Goal: Task Accomplishment & Management: Complete application form

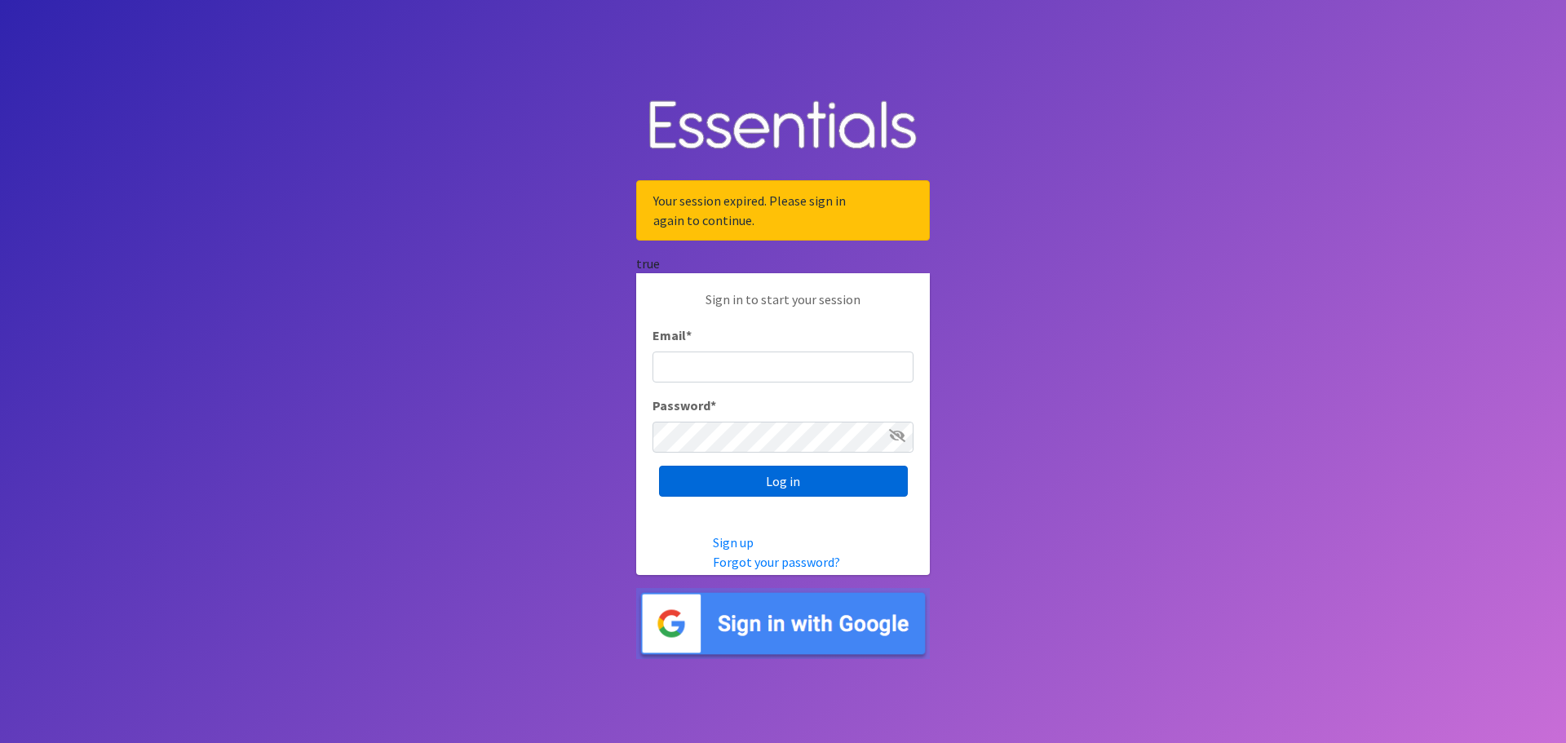
type input "[EMAIL_ADDRESS][PERSON_NAME][DOMAIN_NAME]"
click at [763, 484] on input "Log in" at bounding box center [783, 481] width 249 height 31
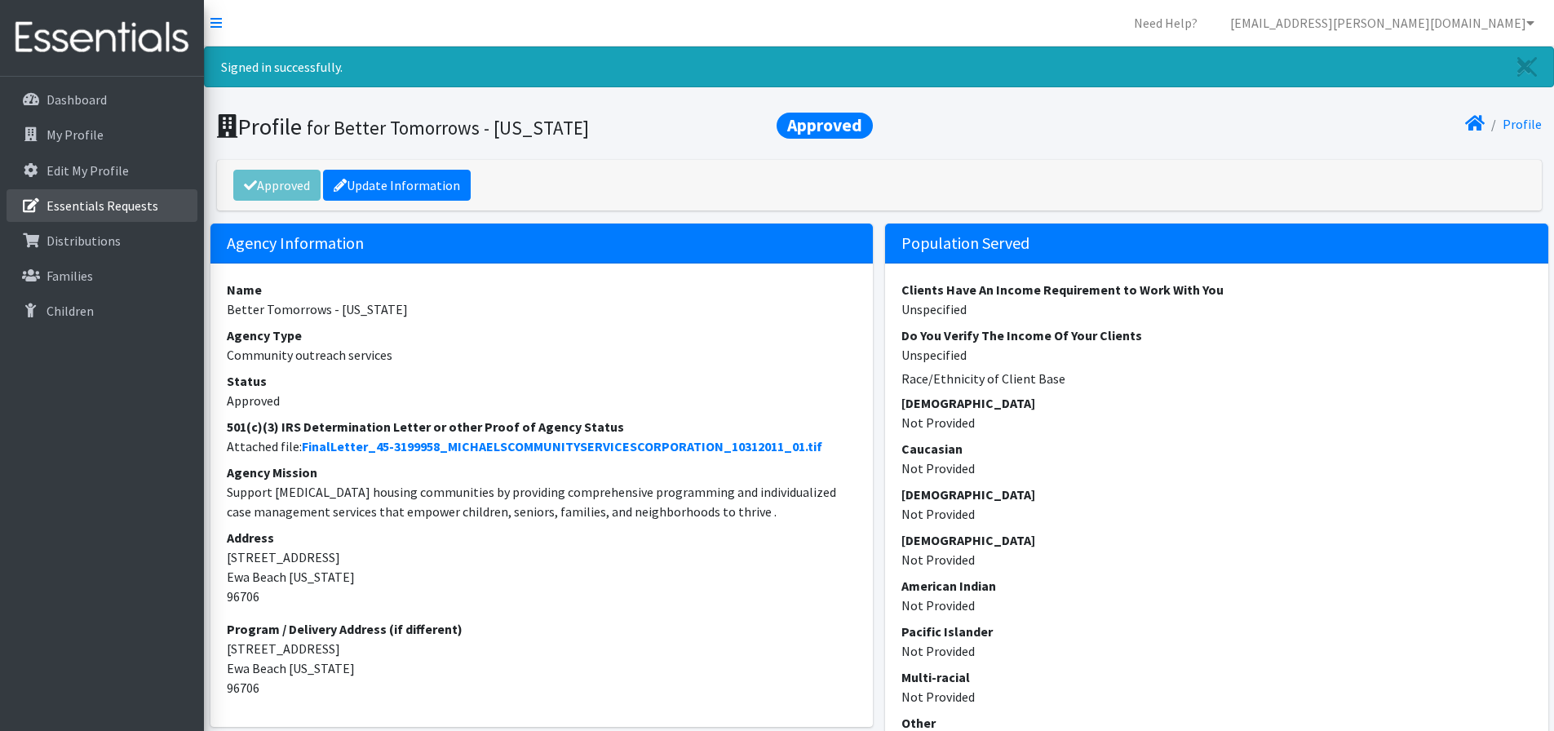
click at [82, 209] on p "Essentials Requests" at bounding box center [103, 205] width 112 height 16
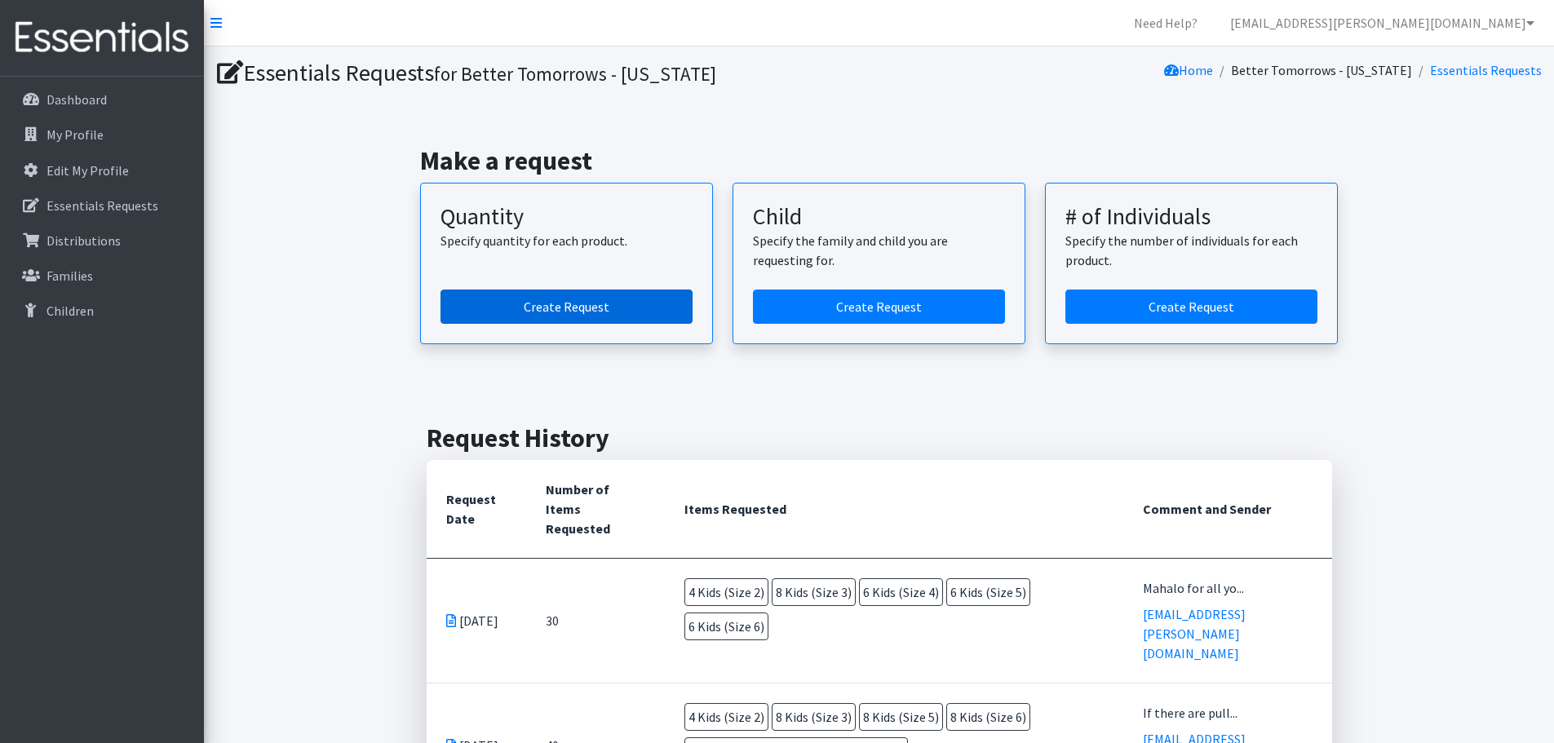
click at [549, 311] on link "Create Request" at bounding box center [567, 307] width 252 height 34
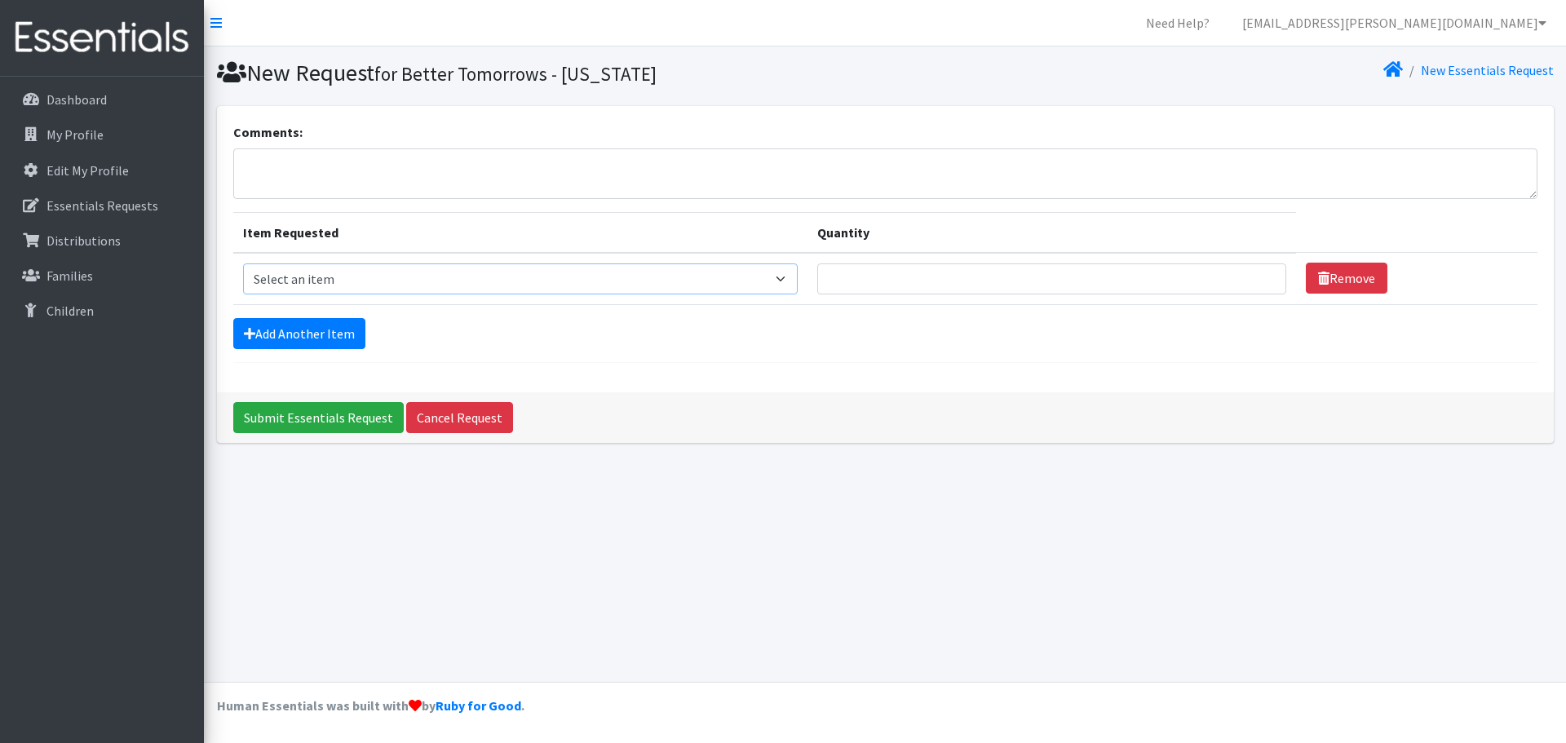
click at [670, 281] on select "Select an item Kids (Newborn) Kids (Preemie)** Limited Kids (Size 1) Kids (Size…" at bounding box center [520, 279] width 555 height 31
select select "1825"
click at [243, 264] on select "Select an item Kids (Newborn) Kids (Preemie)** Limited Kids (Size 1) Kids (Size…" at bounding box center [520, 279] width 555 height 31
click at [1255, 274] on input "1" at bounding box center [1051, 279] width 469 height 31
click at [1255, 274] on input "2" at bounding box center [1051, 279] width 469 height 31
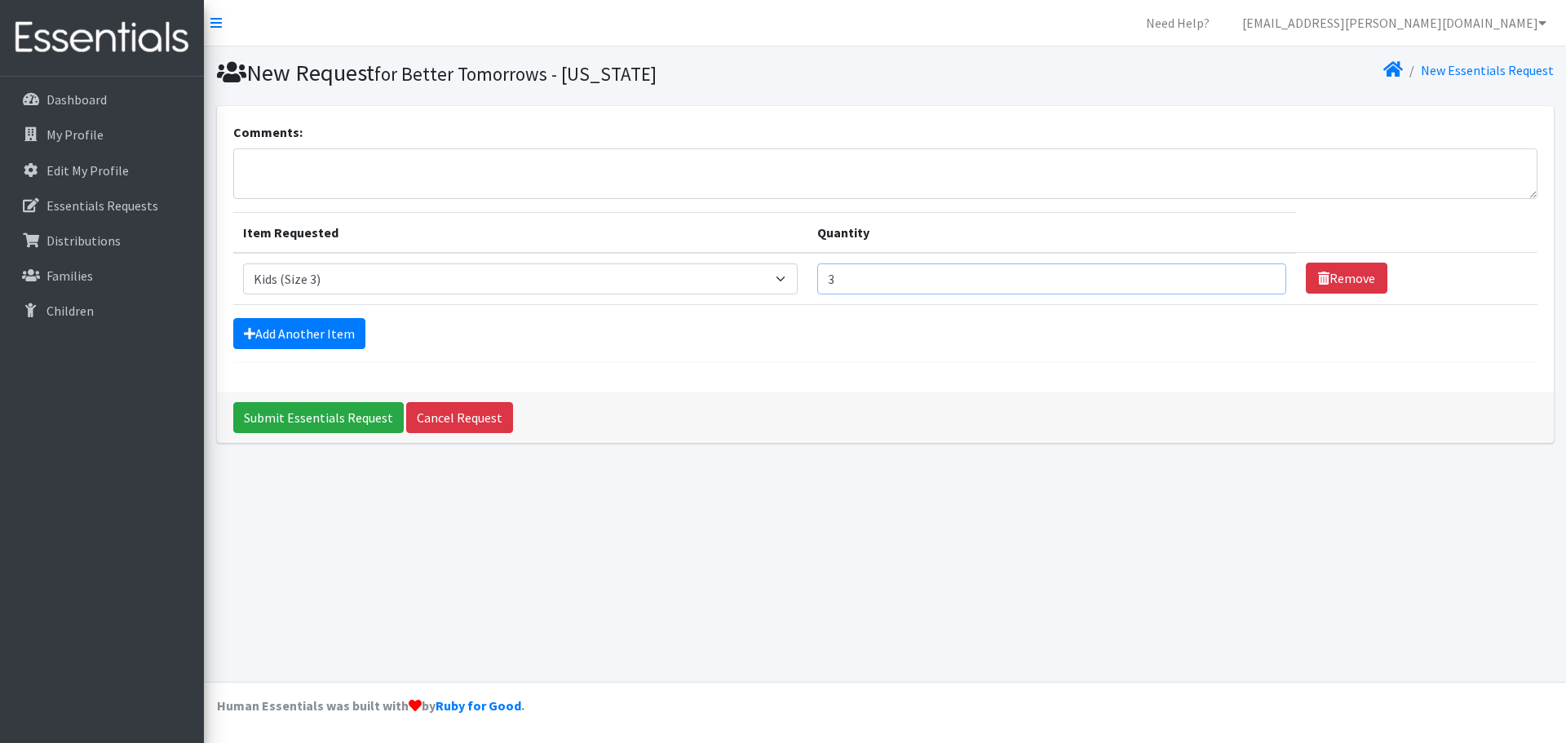
click at [1255, 274] on input "3" at bounding box center [1051, 279] width 469 height 31
click at [1255, 274] on input "4" at bounding box center [1051, 279] width 469 height 31
click at [1255, 274] on input "5" at bounding box center [1051, 279] width 469 height 31
click at [1255, 274] on input "6" at bounding box center [1051, 279] width 469 height 31
click at [1255, 274] on input "7" at bounding box center [1051, 279] width 469 height 31
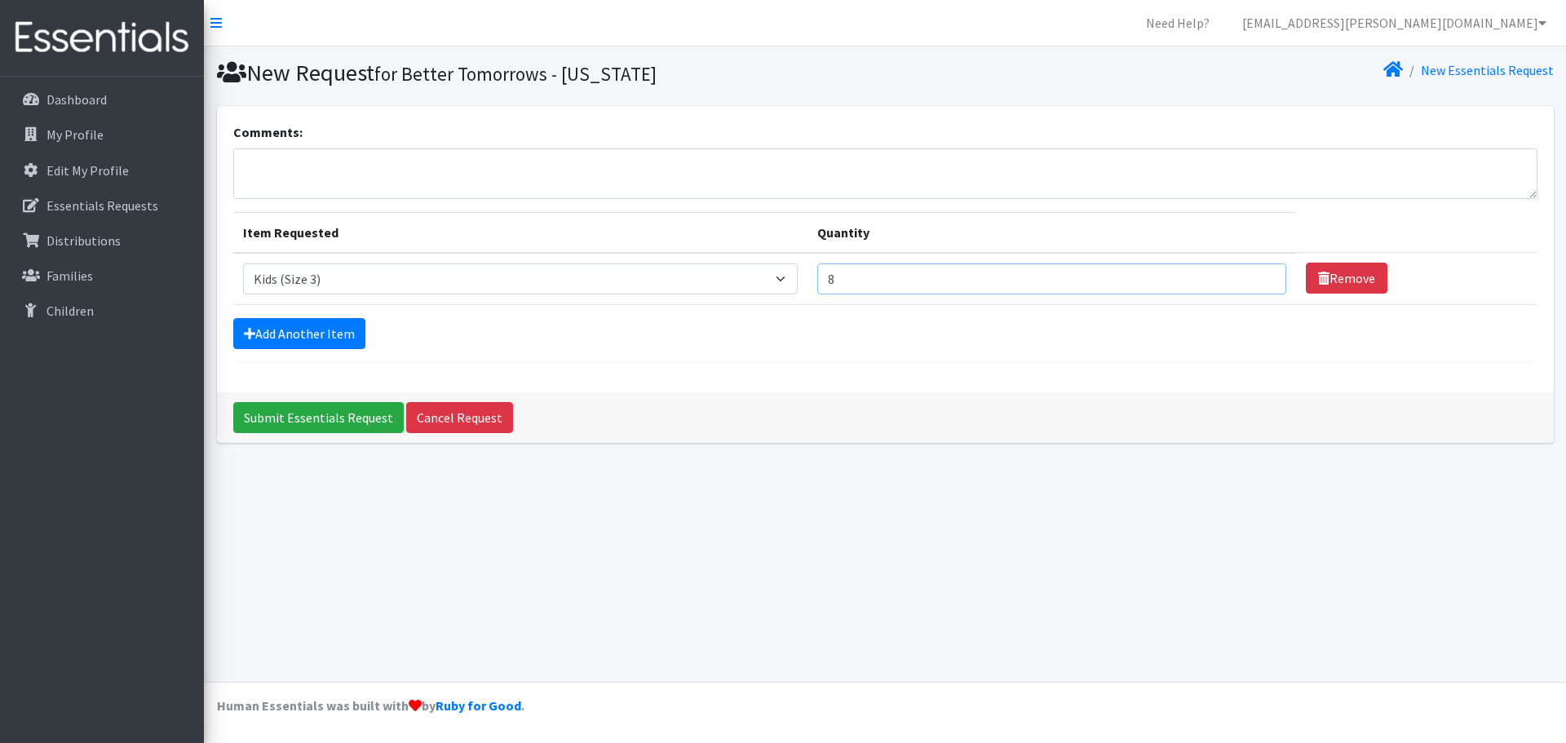
type input "8"
click at [1255, 274] on input "8" at bounding box center [1051, 279] width 469 height 31
click at [319, 330] on link "Add Another Item" at bounding box center [299, 333] width 132 height 31
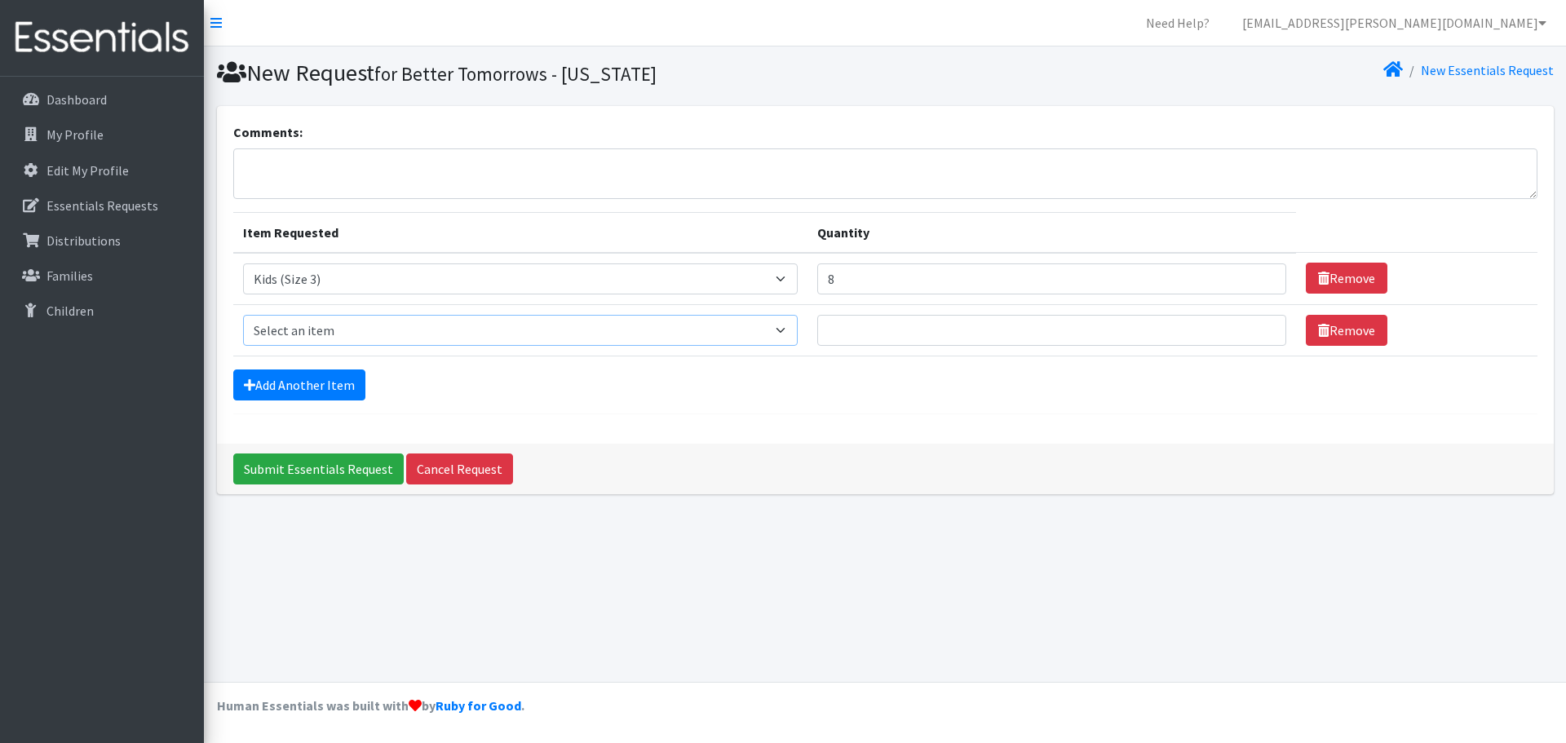
click at [792, 328] on select "Select an item Kids (Newborn) Kids (Preemie)** Limited Kids (Size 1) Kids (Size…" at bounding box center [520, 330] width 555 height 31
select select "1828"
click at [243, 315] on select "Select an item Kids (Newborn) Kids (Preemie)** Limited Kids (Size 1) Kids (Size…" at bounding box center [520, 330] width 555 height 31
click at [1260, 330] on input "1" at bounding box center [1051, 330] width 469 height 31
click at [1260, 330] on input "2" at bounding box center [1051, 330] width 469 height 31
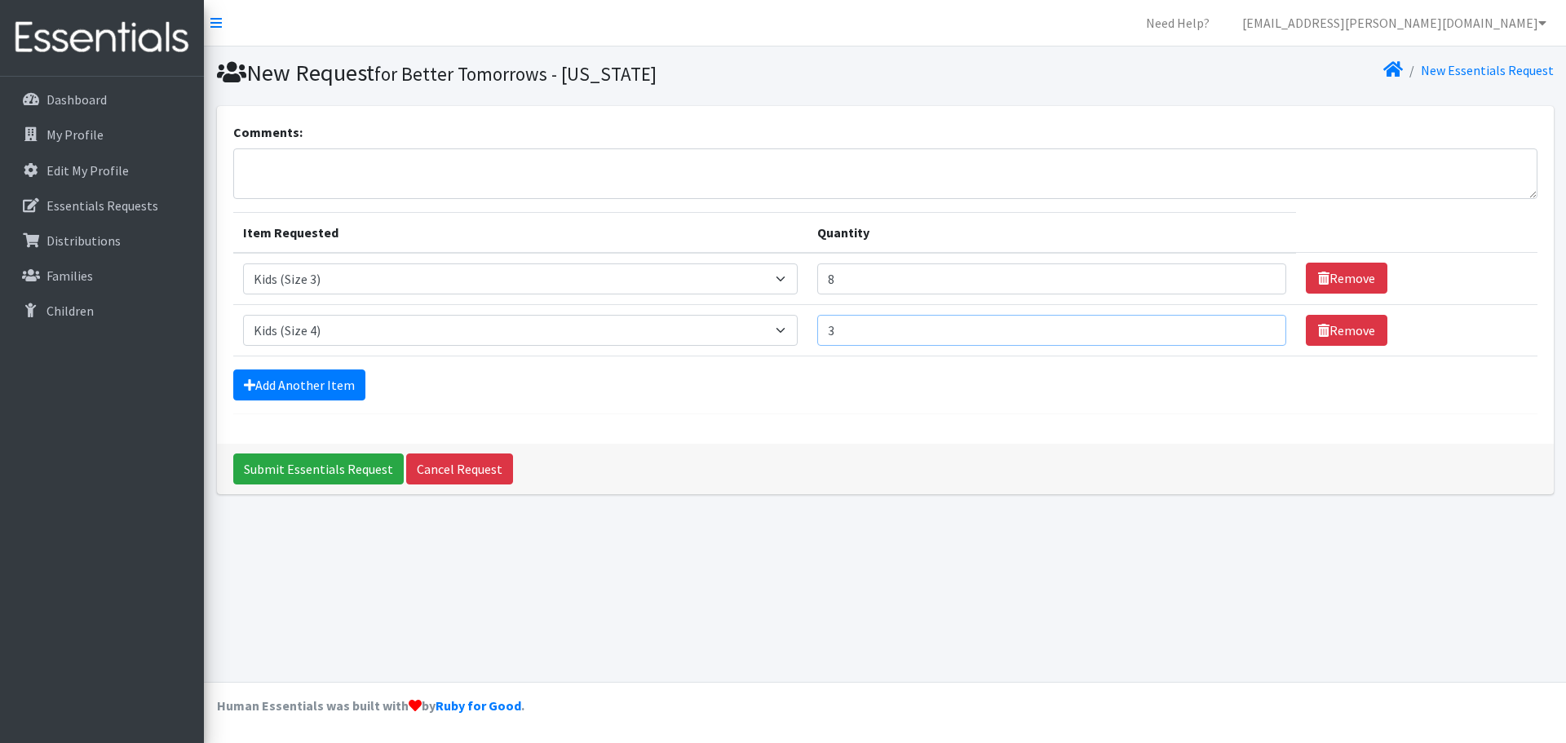
click at [1260, 330] on input "3" at bounding box center [1051, 330] width 469 height 31
click at [1260, 330] on input "4" at bounding box center [1051, 330] width 469 height 31
click at [1260, 330] on input "5" at bounding box center [1051, 330] width 469 height 31
click at [1260, 330] on input "6" at bounding box center [1051, 330] width 469 height 31
click at [1260, 330] on input "7" at bounding box center [1051, 330] width 469 height 31
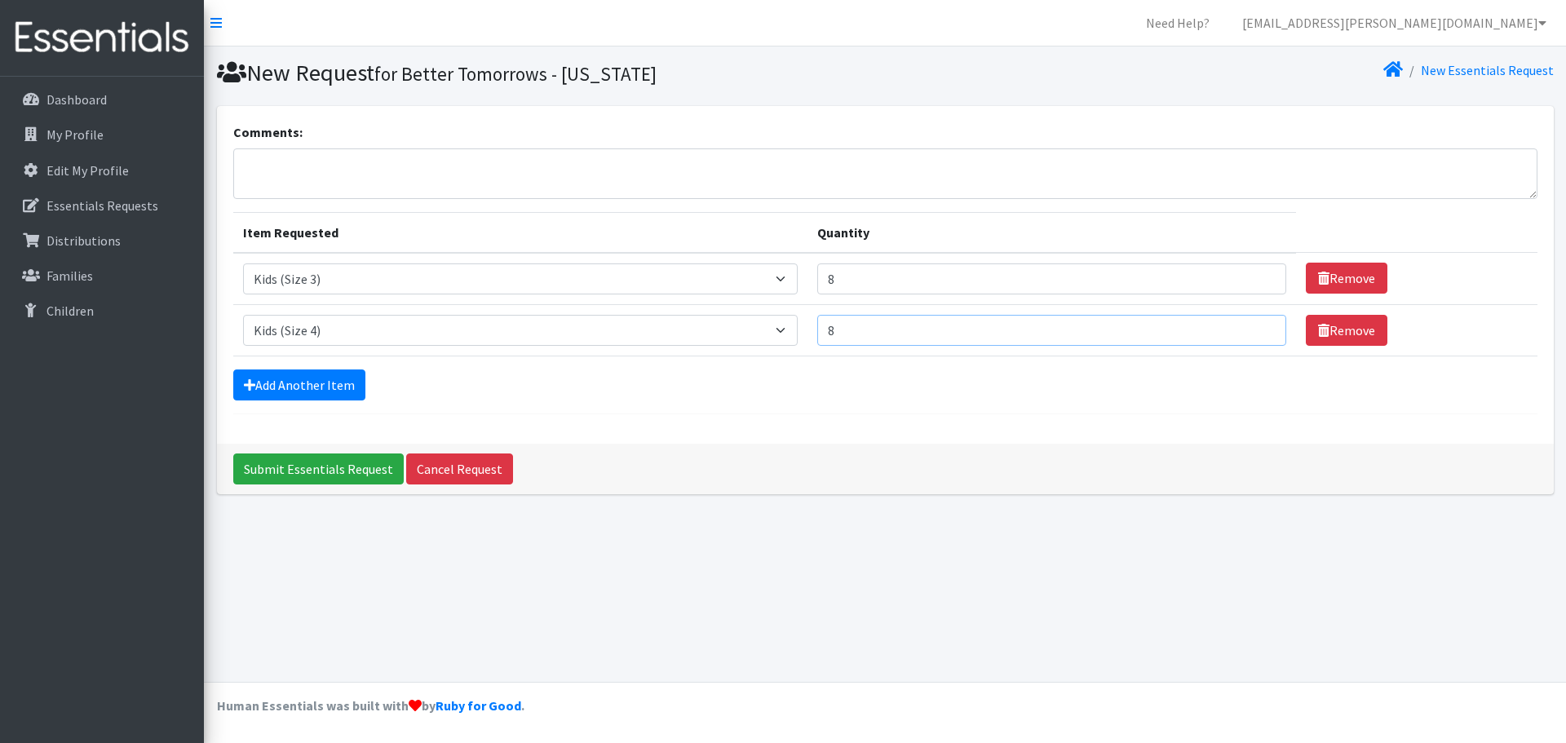
type input "8"
click at [1260, 330] on input "8" at bounding box center [1051, 330] width 469 height 31
click at [346, 383] on link "Add Another Item" at bounding box center [299, 385] width 132 height 31
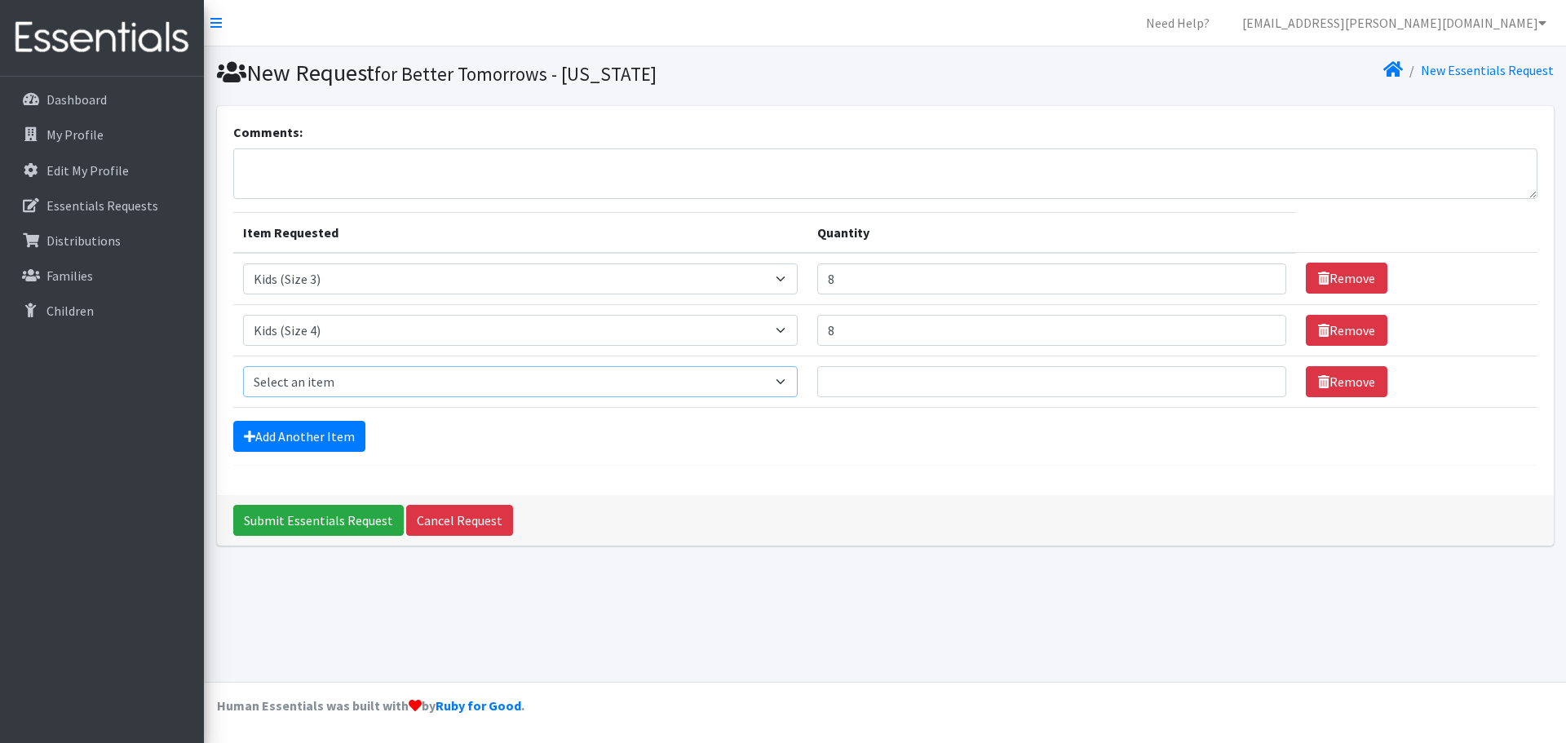
click at [776, 382] on select "Select an item Kids (Newborn) Kids (Preemie)** Limited Kids (Size 1) Kids (Size…" at bounding box center [520, 381] width 555 height 31
select select "1832"
click at [243, 366] on select "Select an item Kids (Newborn) Kids (Preemie)** Limited Kids (Size 1) Kids (Size…" at bounding box center [520, 381] width 555 height 31
click at [1256, 379] on input "1" at bounding box center [1051, 381] width 469 height 31
click at [1256, 379] on input "2" at bounding box center [1051, 381] width 469 height 31
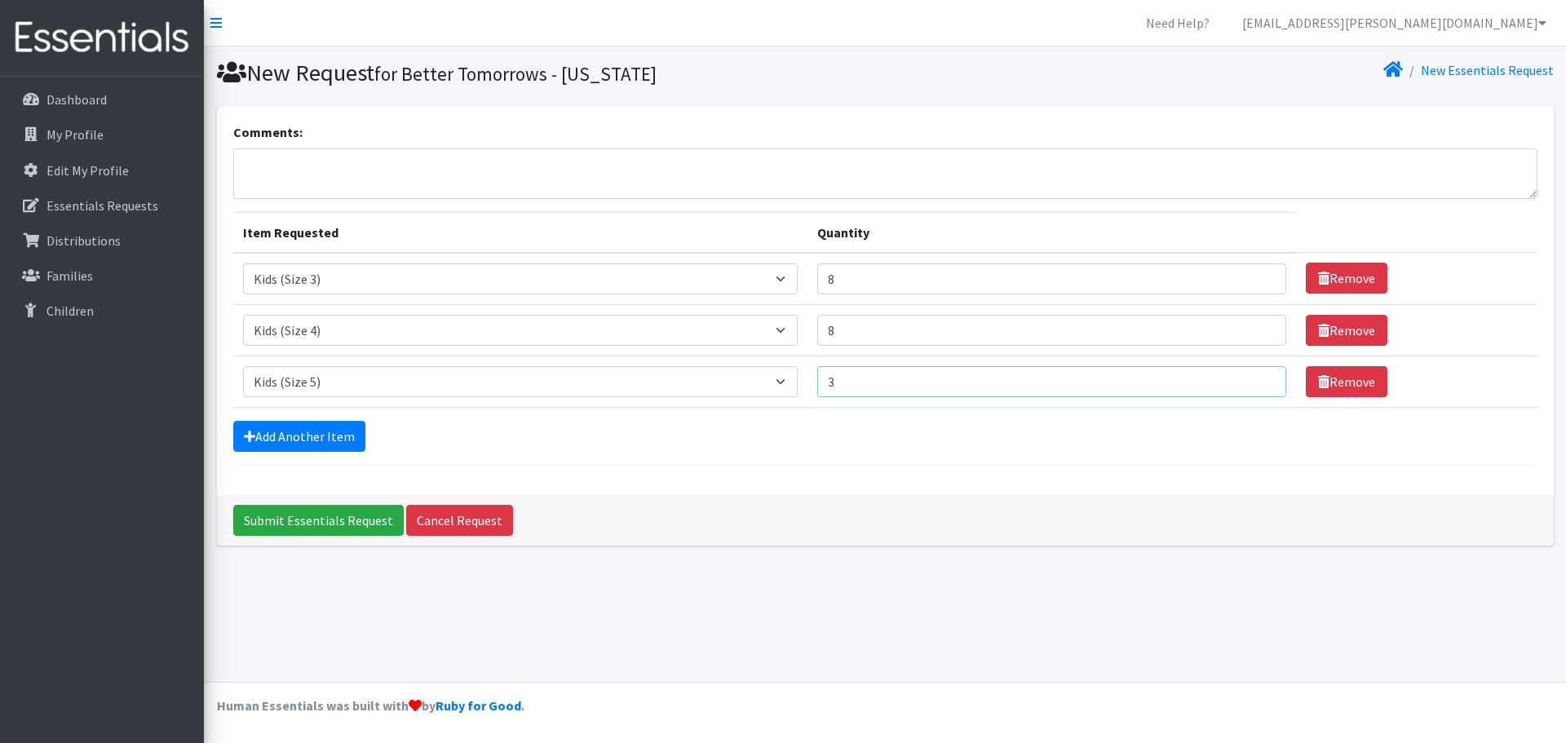
click at [1256, 379] on input "3" at bounding box center [1051, 381] width 469 height 31
click at [1256, 379] on input "4" at bounding box center [1051, 381] width 469 height 31
click at [1256, 379] on input "5" at bounding box center [1051, 381] width 469 height 31
click at [1256, 379] on input "6" at bounding box center [1051, 381] width 469 height 31
click at [1256, 379] on input "7" at bounding box center [1051, 381] width 469 height 31
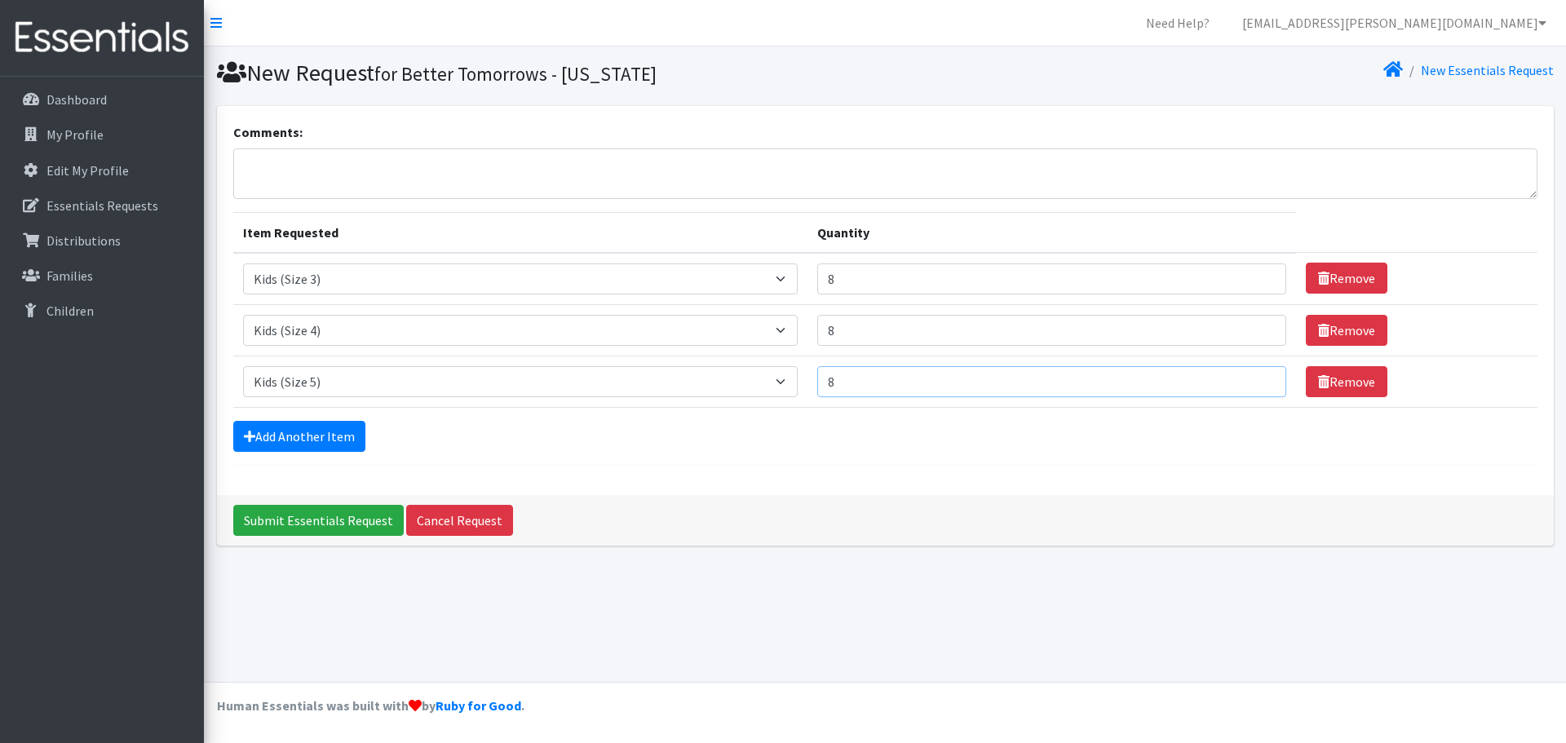
type input "8"
click at [1256, 379] on input "8" at bounding box center [1051, 381] width 469 height 31
click at [348, 432] on link "Add Another Item" at bounding box center [299, 436] width 132 height 31
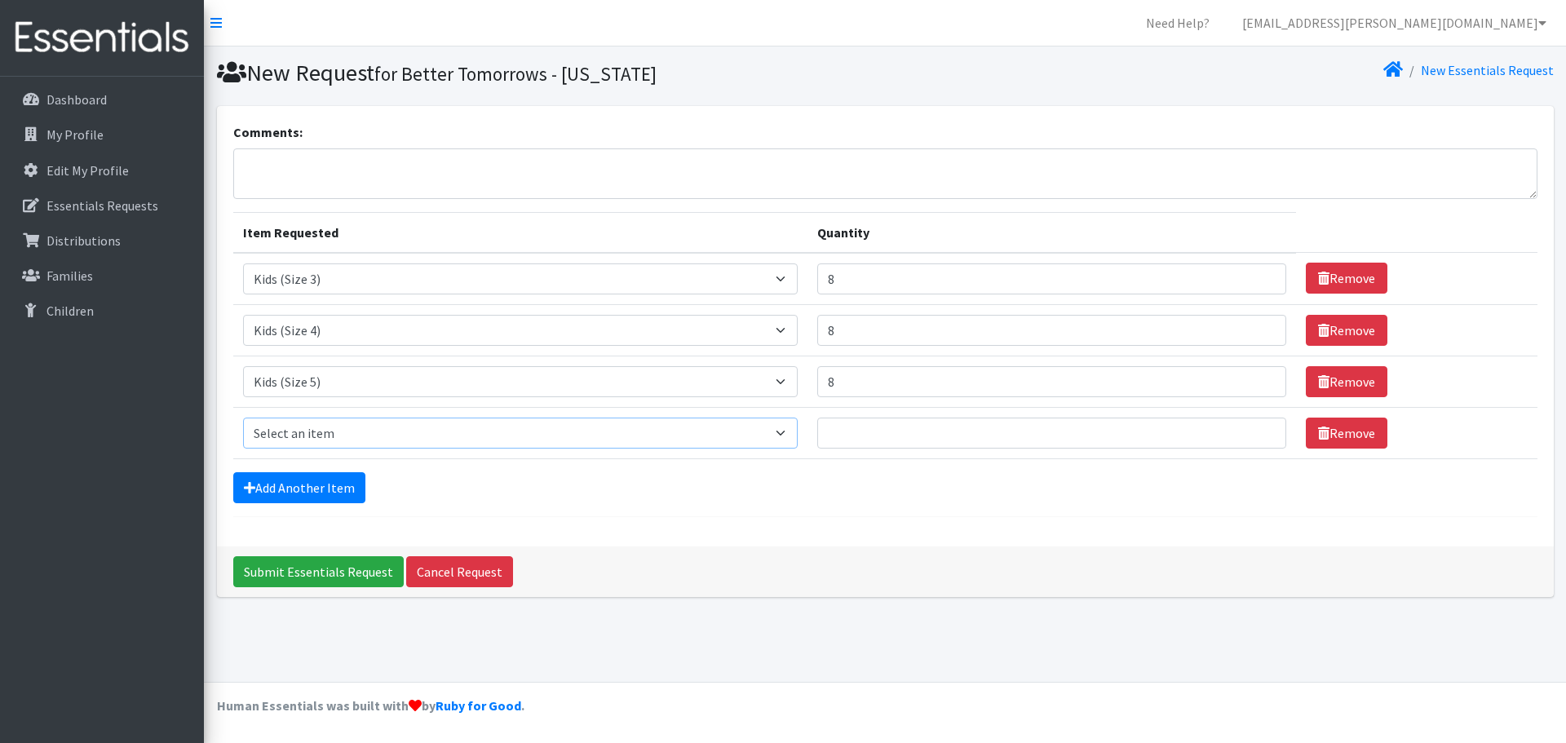
click at [779, 438] on select "Select an item Kids (Newborn) Kids (Preemie)** Limited Kids (Size 1) Kids (Size…" at bounding box center [520, 433] width 555 height 31
select select "1834"
click at [243, 418] on select "Select an item Kids (Newborn) Kids (Preemie)** Limited Kids (Size 1) Kids (Size…" at bounding box center [520, 433] width 555 height 31
click at [1258, 432] on input "1" at bounding box center [1051, 433] width 469 height 31
click at [1258, 432] on input "2" at bounding box center [1051, 433] width 469 height 31
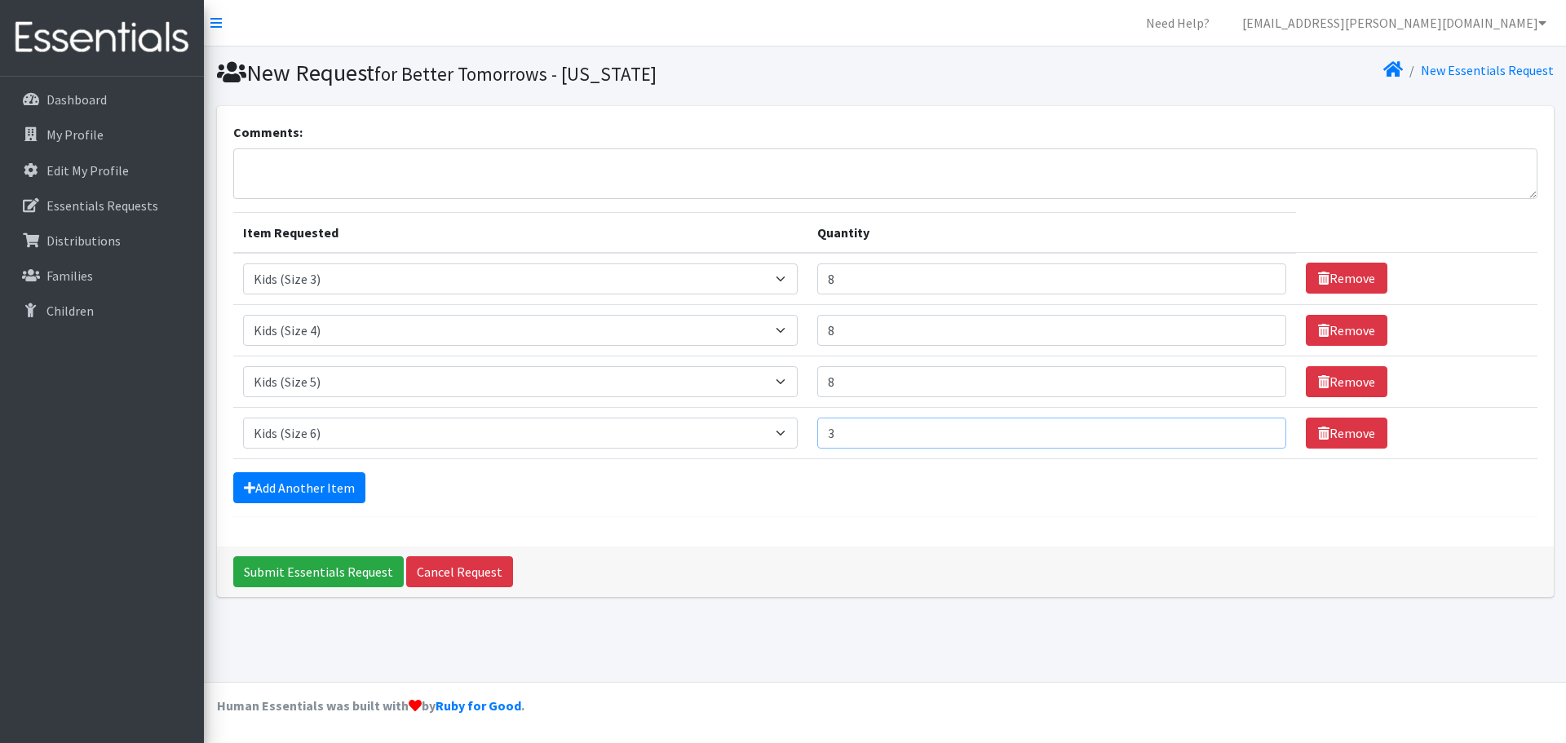
click at [1258, 432] on input "3" at bounding box center [1051, 433] width 469 height 31
click at [1258, 432] on input "4" at bounding box center [1051, 433] width 469 height 31
click at [1258, 432] on input "5" at bounding box center [1051, 433] width 469 height 31
click at [1258, 432] on input "6" at bounding box center [1051, 433] width 469 height 31
click at [1258, 432] on input "7" at bounding box center [1051, 433] width 469 height 31
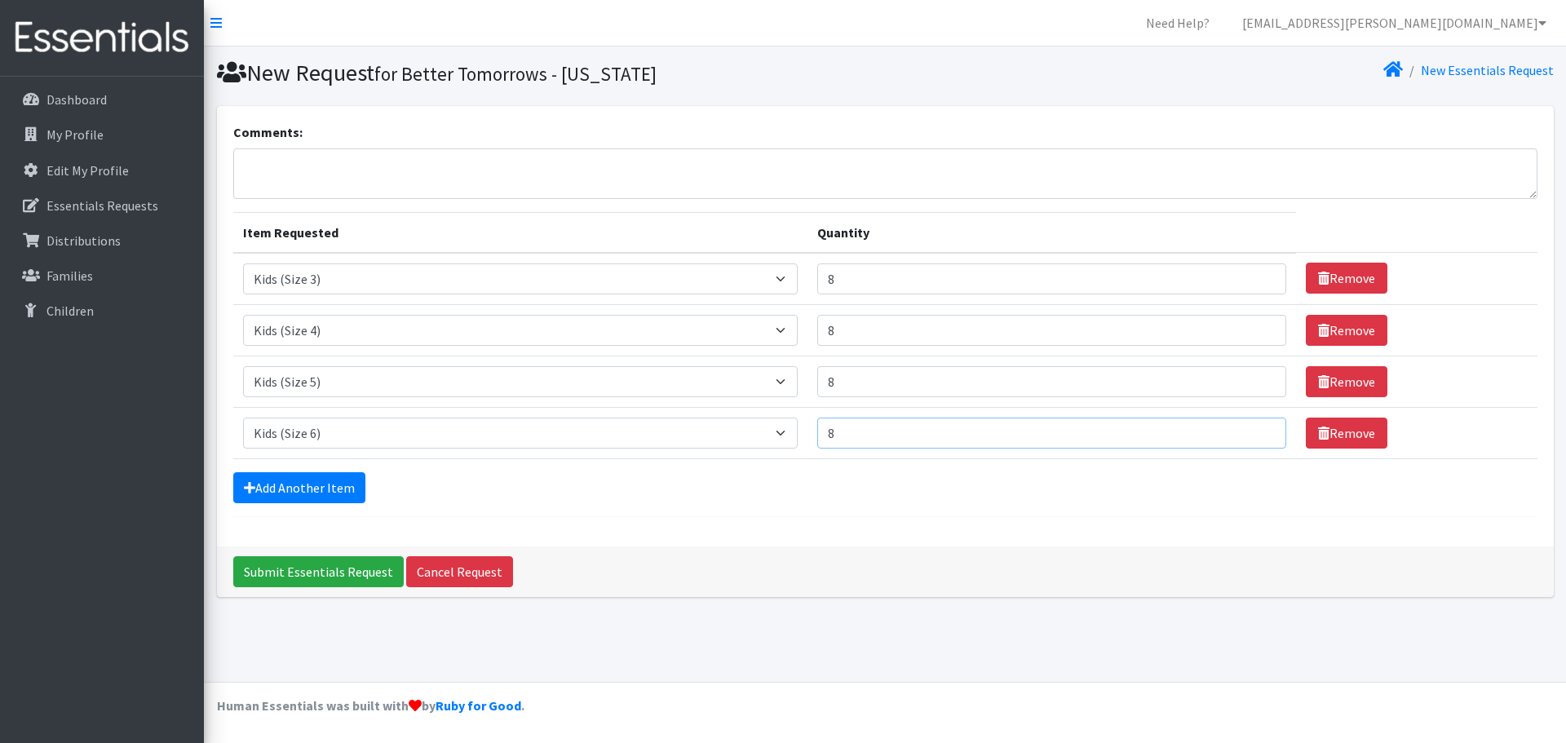
type input "8"
click at [1258, 432] on input "8" at bounding box center [1051, 433] width 469 height 31
click at [295, 494] on link "Add Another Item" at bounding box center [299, 487] width 132 height 31
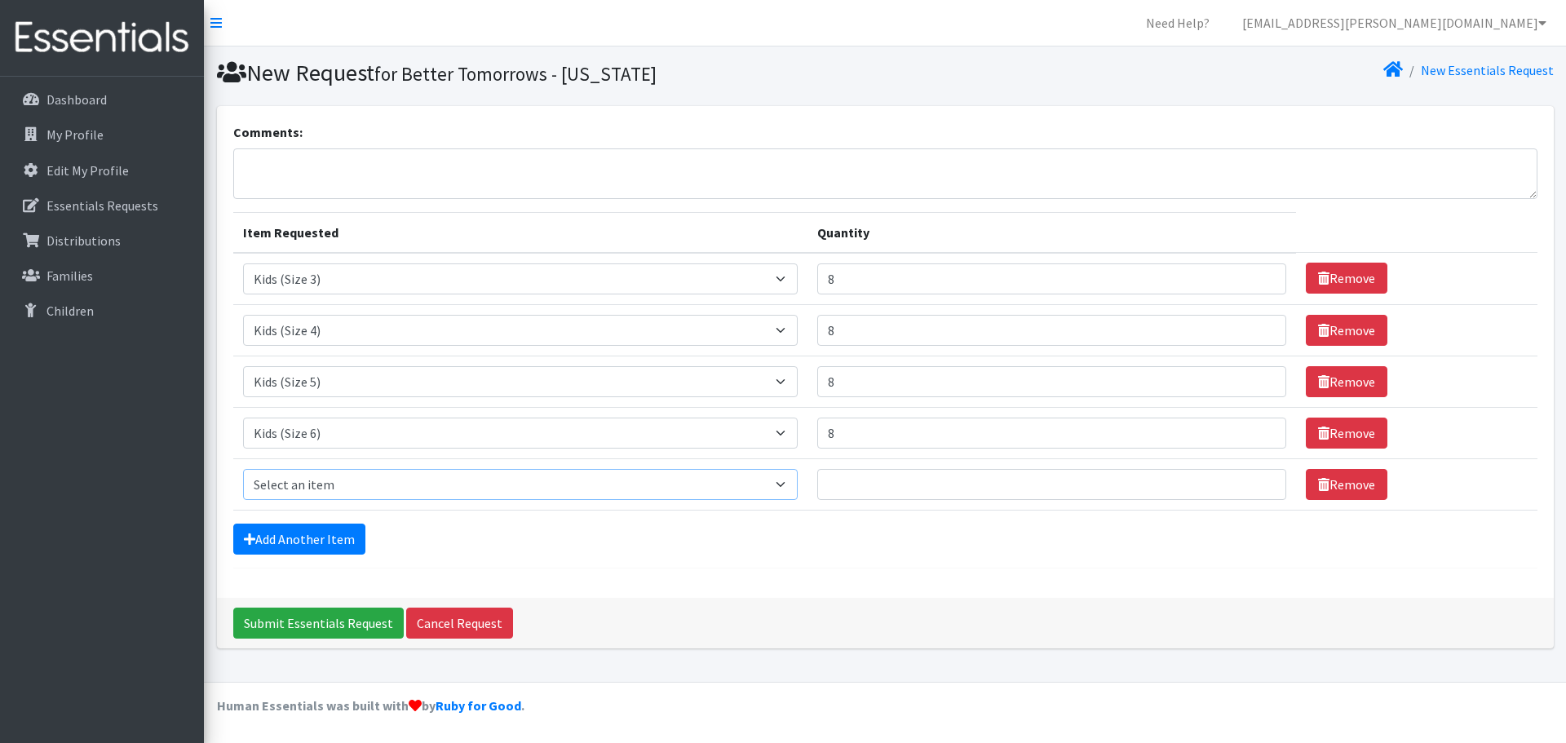
click at [789, 481] on select "Select an item Kids (Newborn) Kids (Preemie)** Limited Kids (Size 1) Kids (Size…" at bounding box center [520, 484] width 555 height 31
select select "1833"
click at [243, 469] on select "Select an item Kids (Newborn) Kids (Preemie)** Limited Kids (Size 1) Kids (Size…" at bounding box center [520, 484] width 555 height 31
type input "1"
click at [1254, 482] on input "1" at bounding box center [1051, 484] width 469 height 31
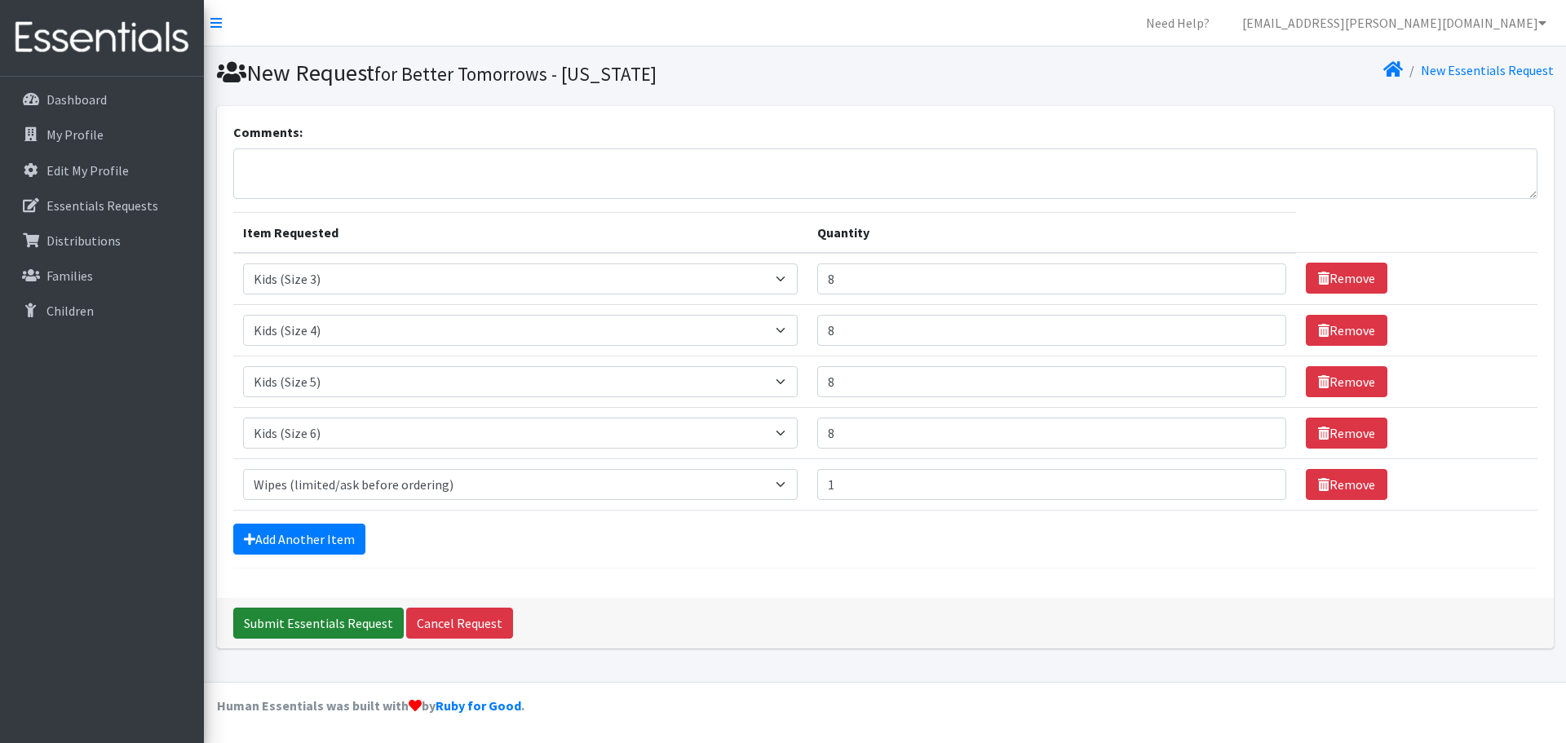
click at [359, 636] on input "Submit Essentials Request" at bounding box center [318, 623] width 171 height 31
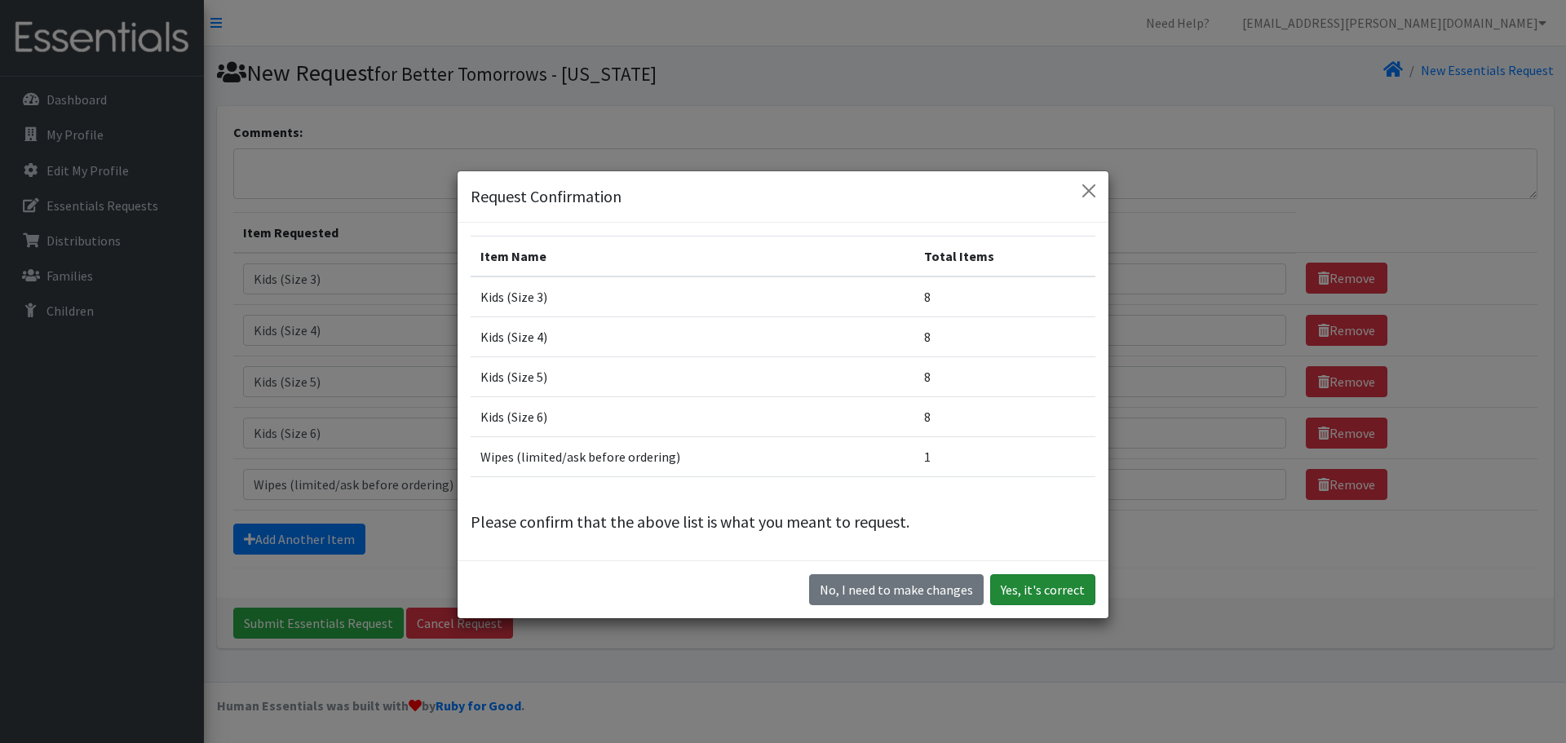
click at [1022, 596] on button "Yes, it's correct" at bounding box center [1042, 589] width 105 height 31
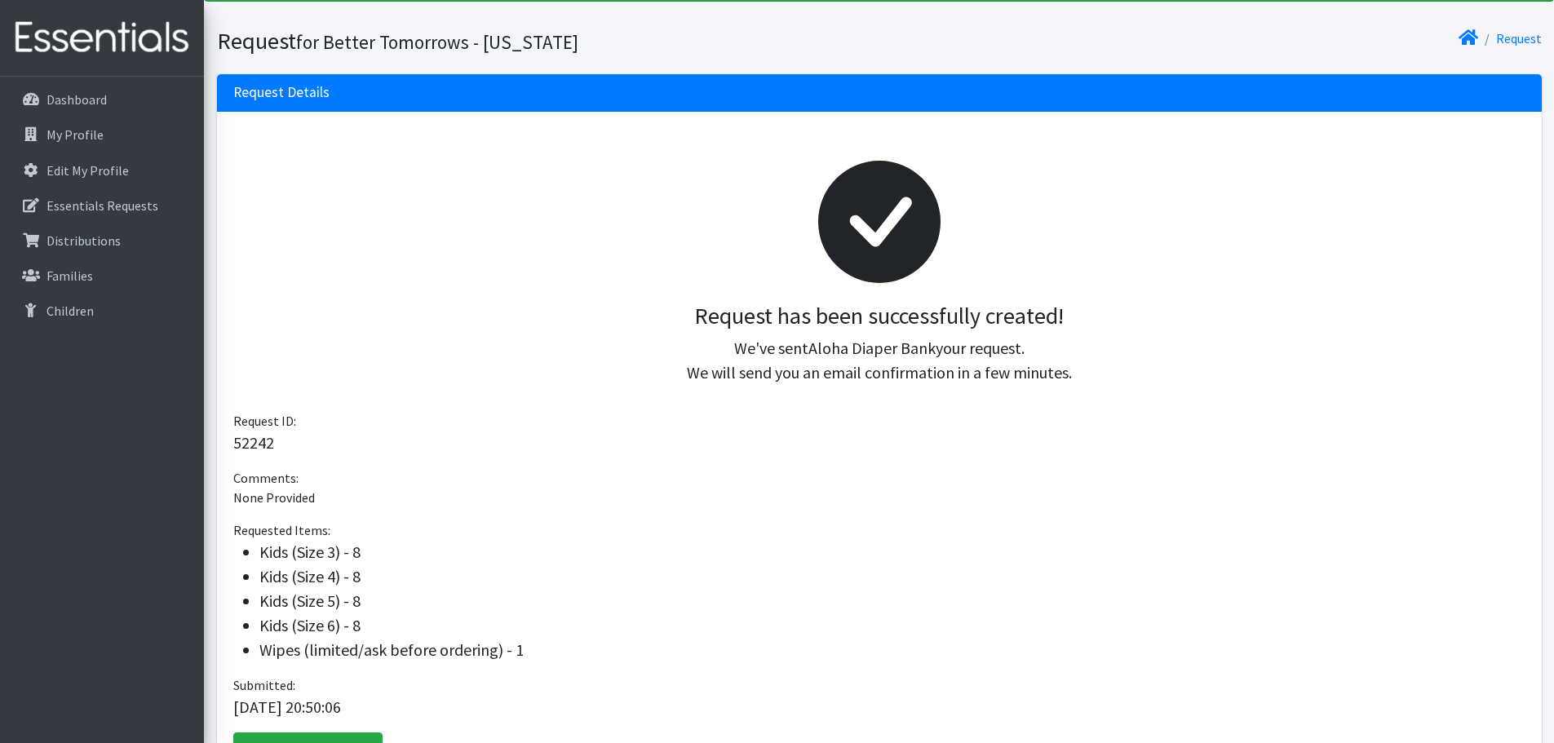
scroll to position [210, 0]
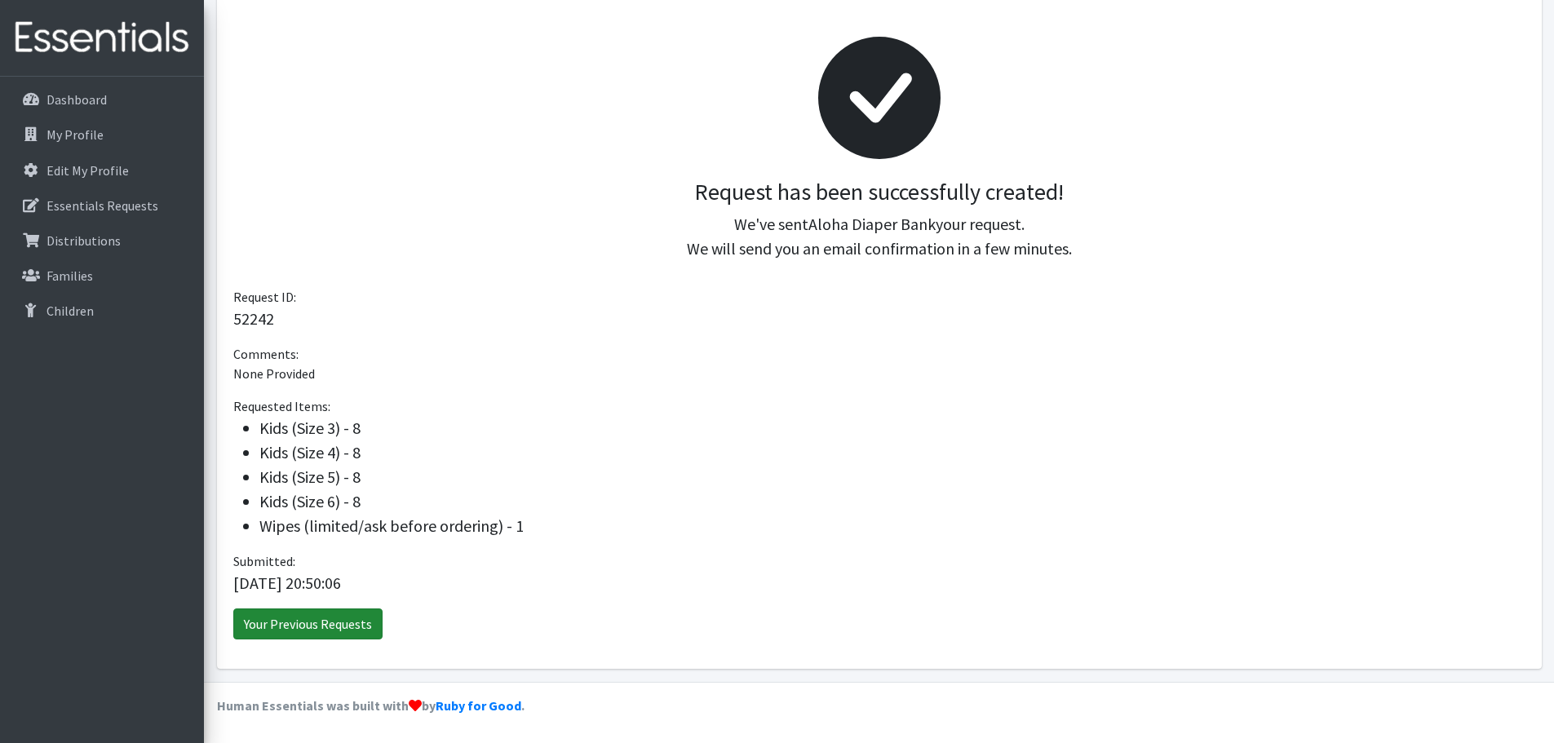
click at [358, 626] on link "Your Previous Requests" at bounding box center [307, 624] width 149 height 31
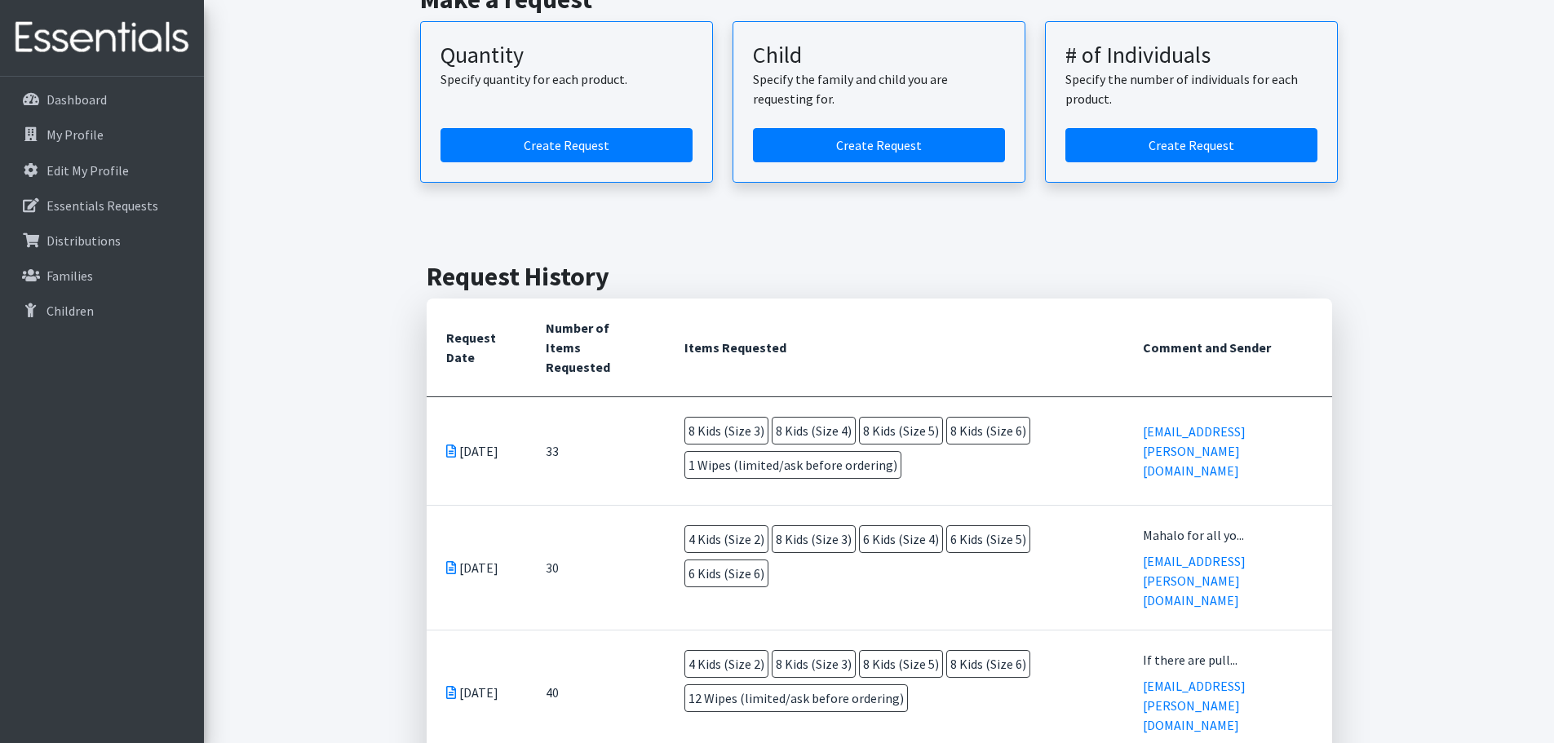
scroll to position [163, 0]
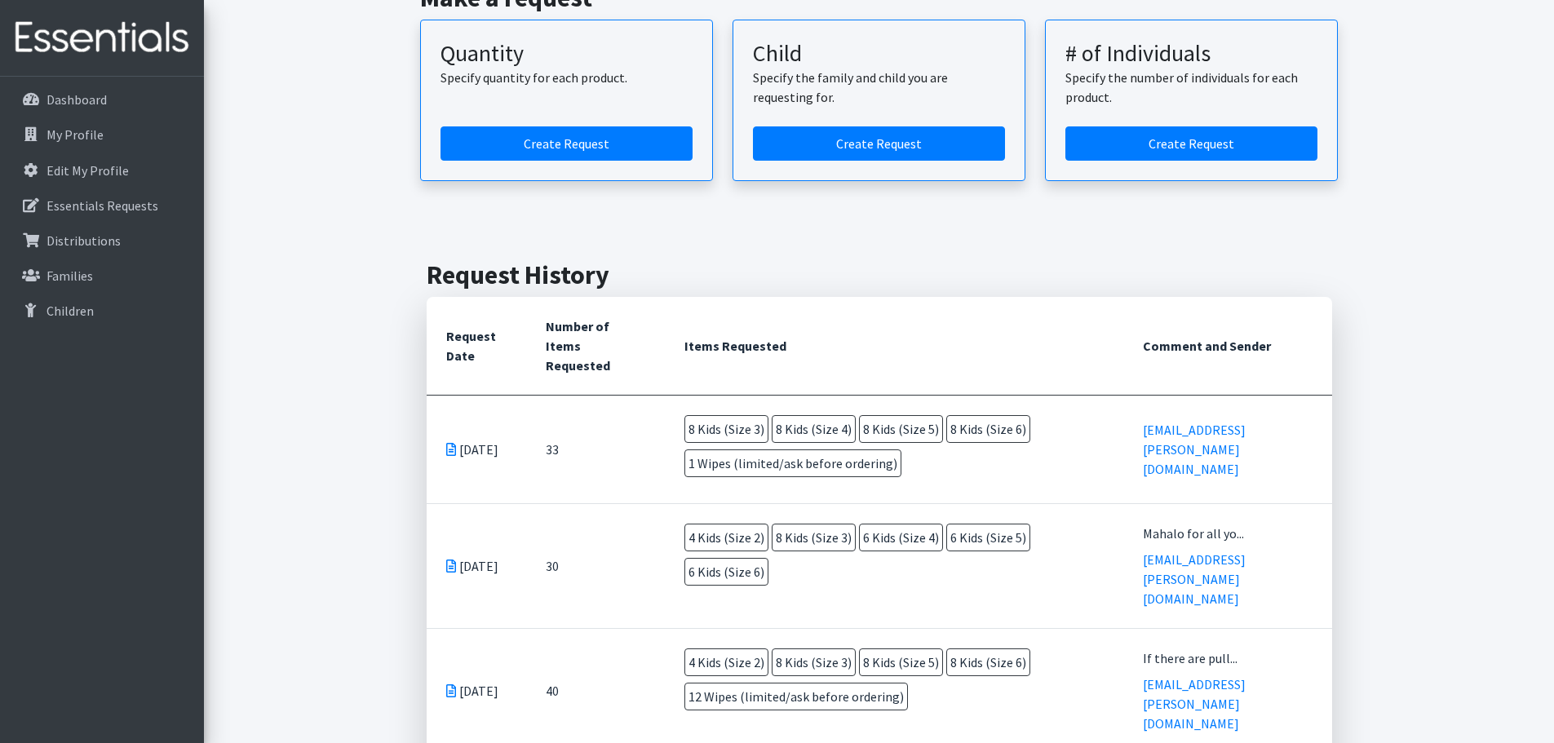
click at [450, 443] on icon at bounding box center [451, 449] width 10 height 13
click at [444, 544] on td "[DATE]" at bounding box center [477, 565] width 100 height 125
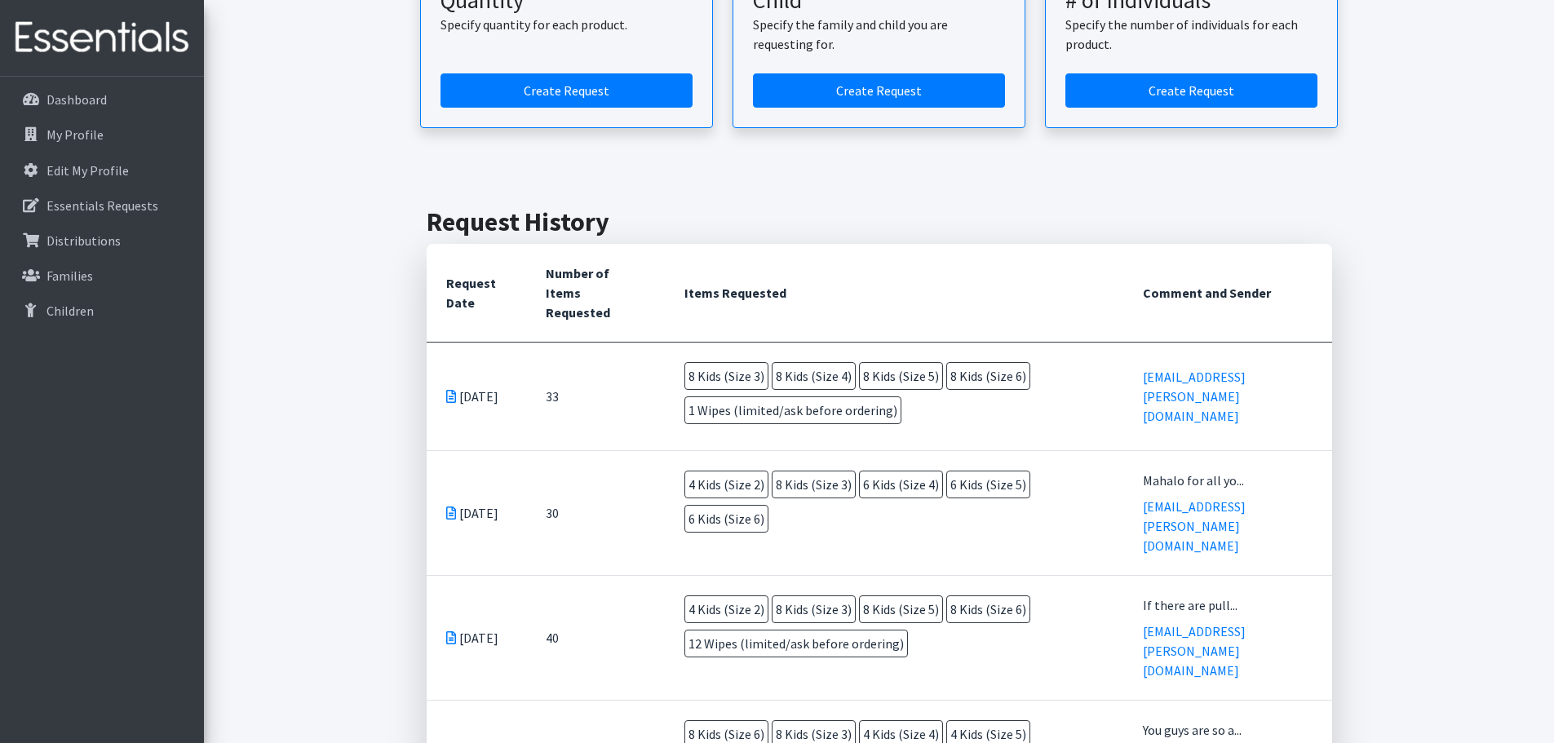
scroll to position [245, 0]
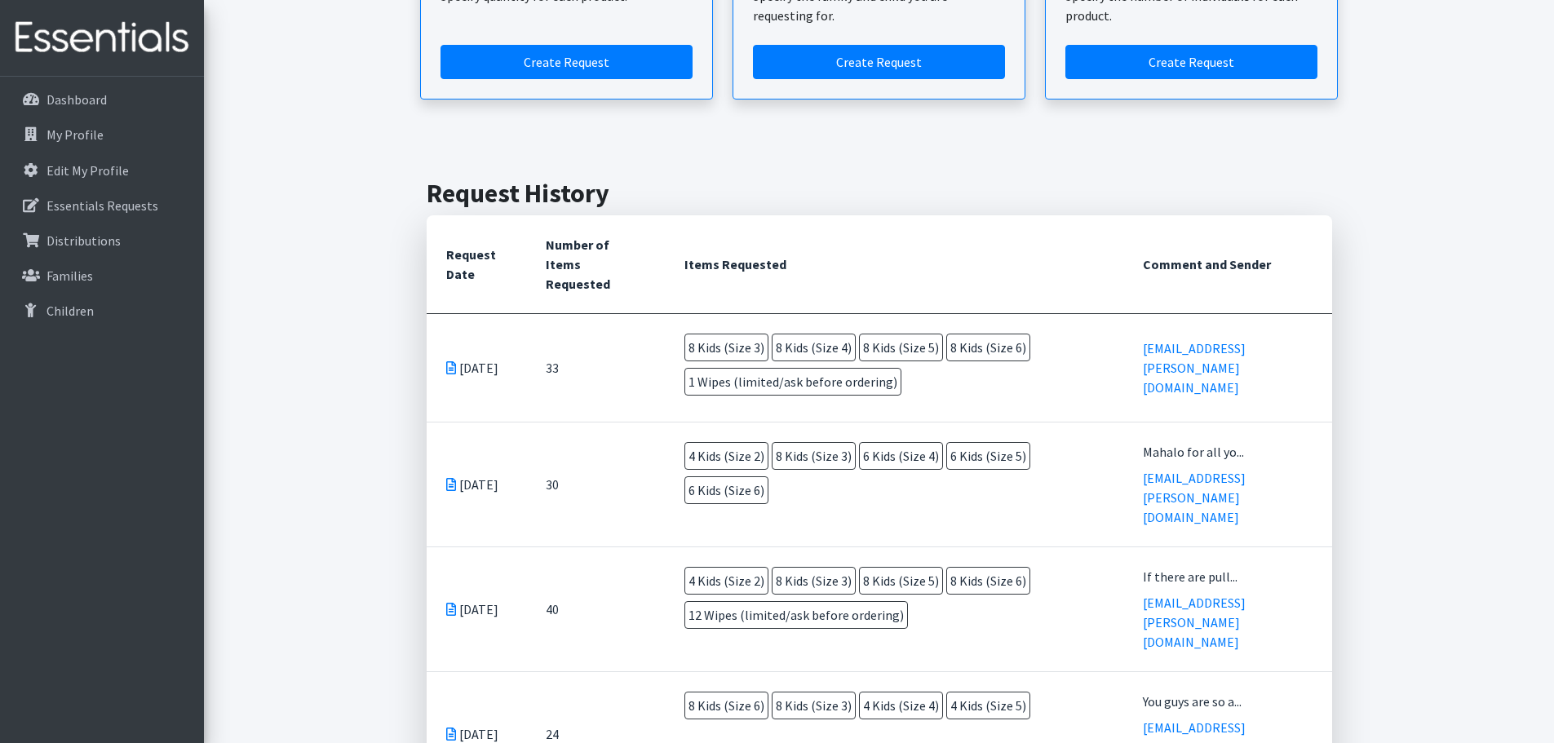
click at [455, 476] on td "[DATE]" at bounding box center [477, 484] width 100 height 125
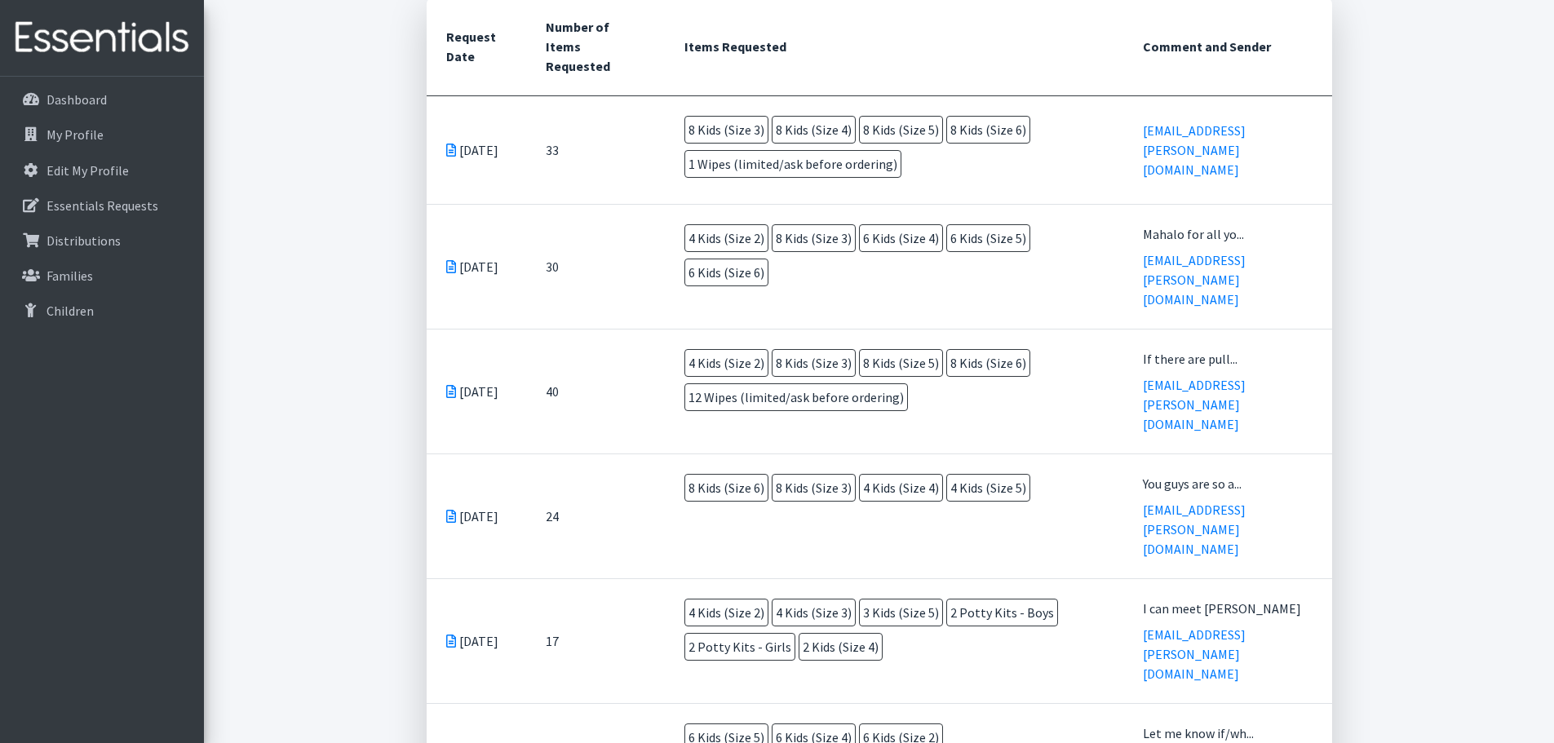
scroll to position [446, 0]
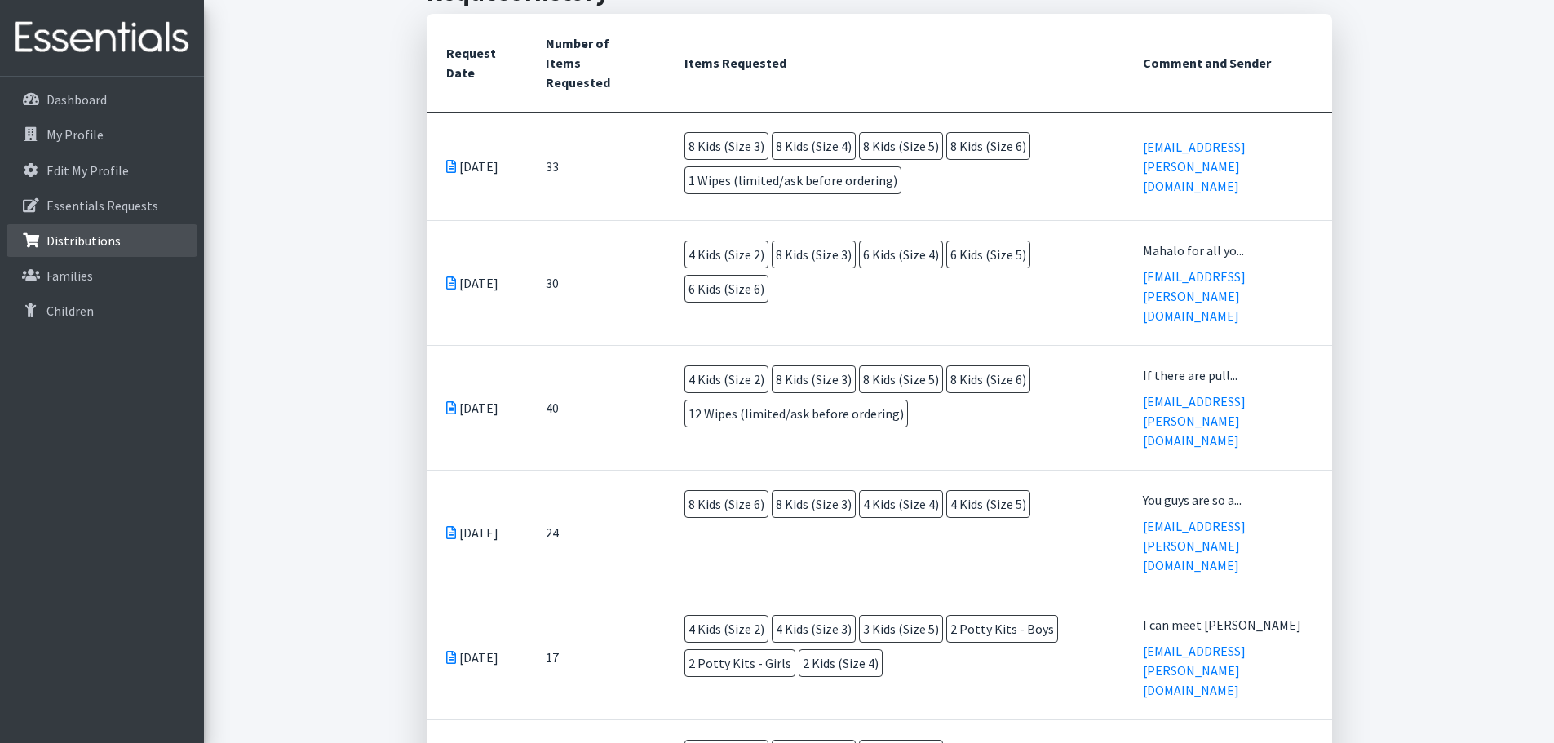
click at [111, 248] on p "Distributions" at bounding box center [84, 241] width 74 height 16
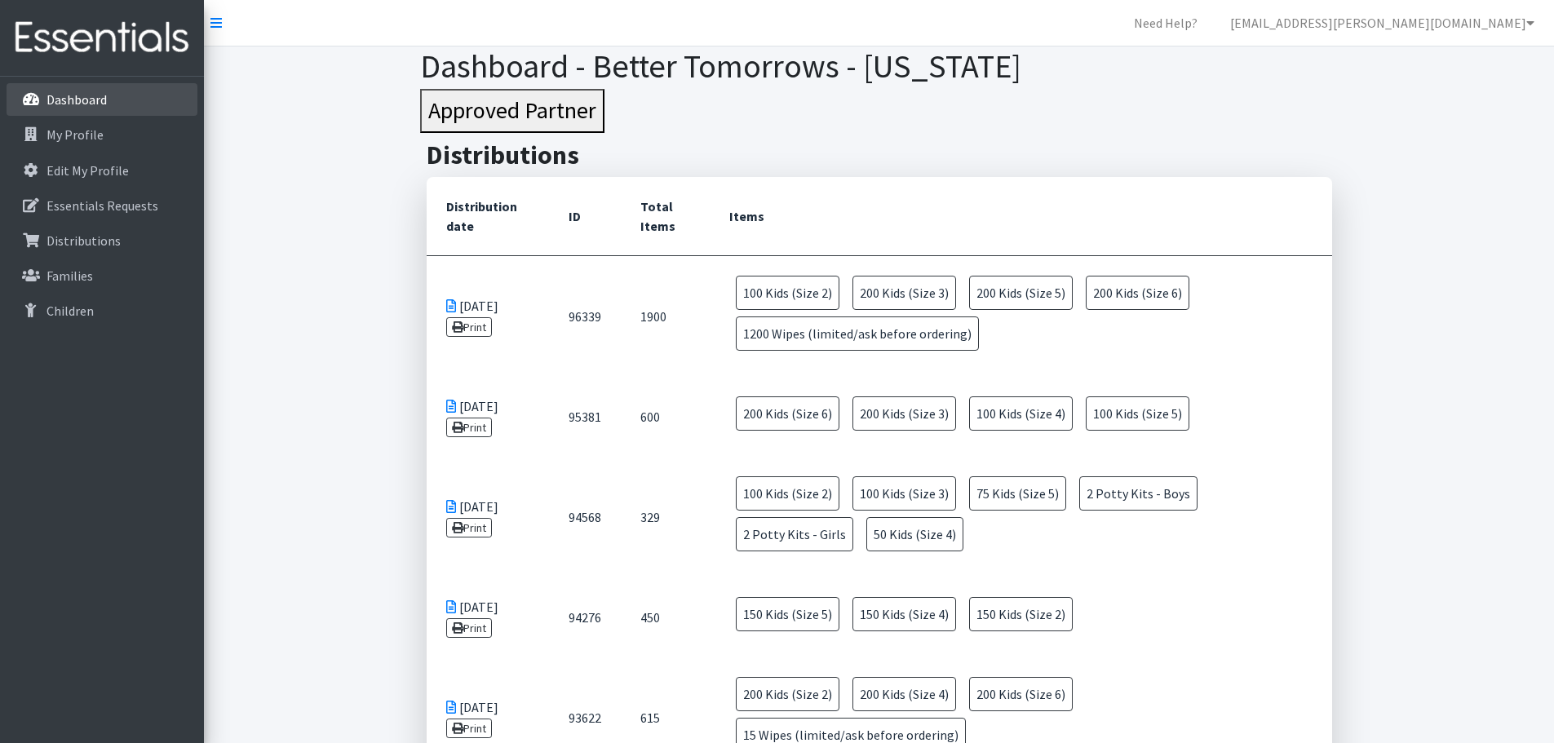
click at [98, 104] on p "Dashboard" at bounding box center [77, 99] width 60 height 16
